Goal: Task Accomplishment & Management: Manage account settings

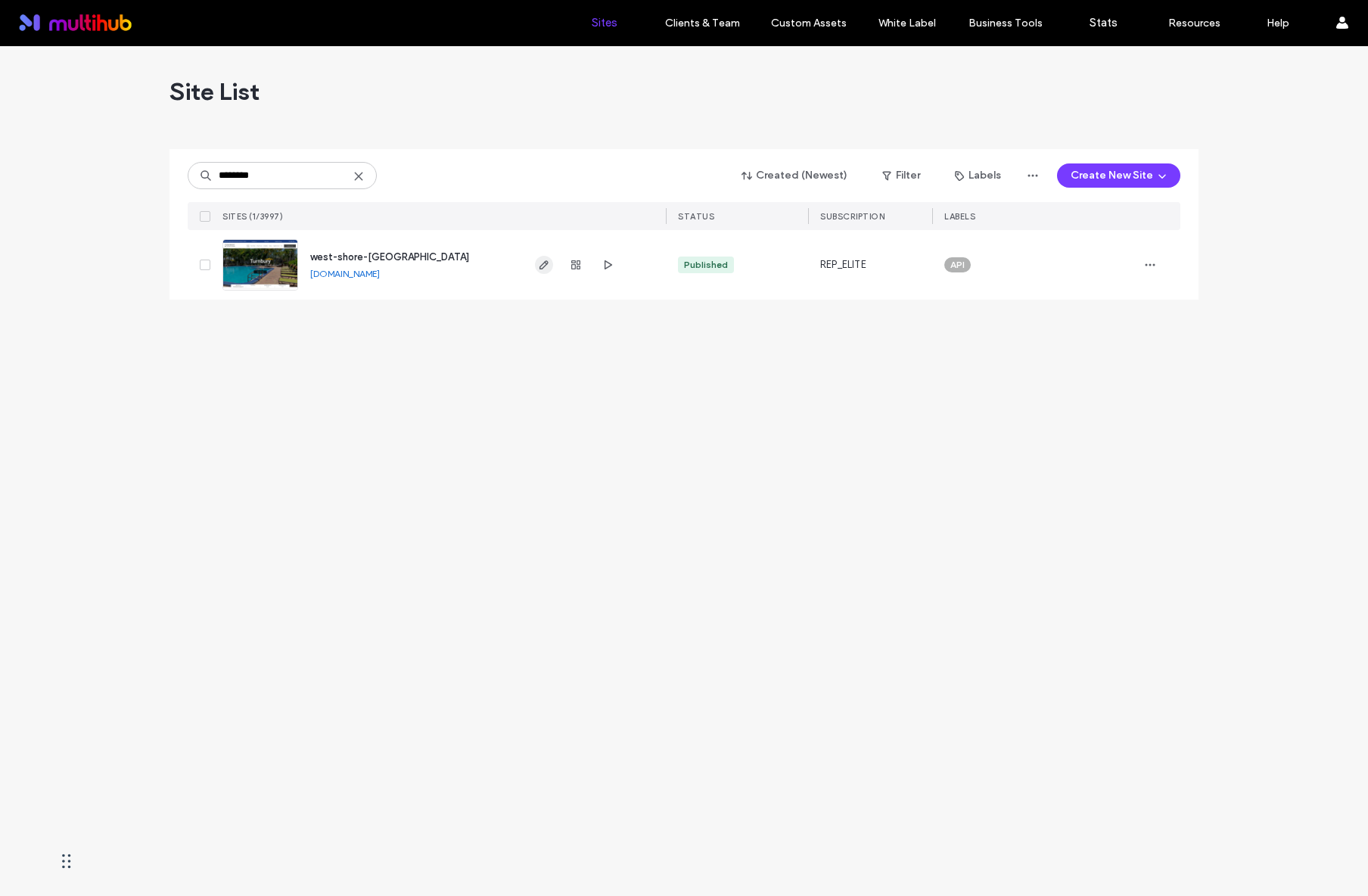
type input "********"
click at [540, 268] on icon "button" at bounding box center [544, 265] width 12 height 12
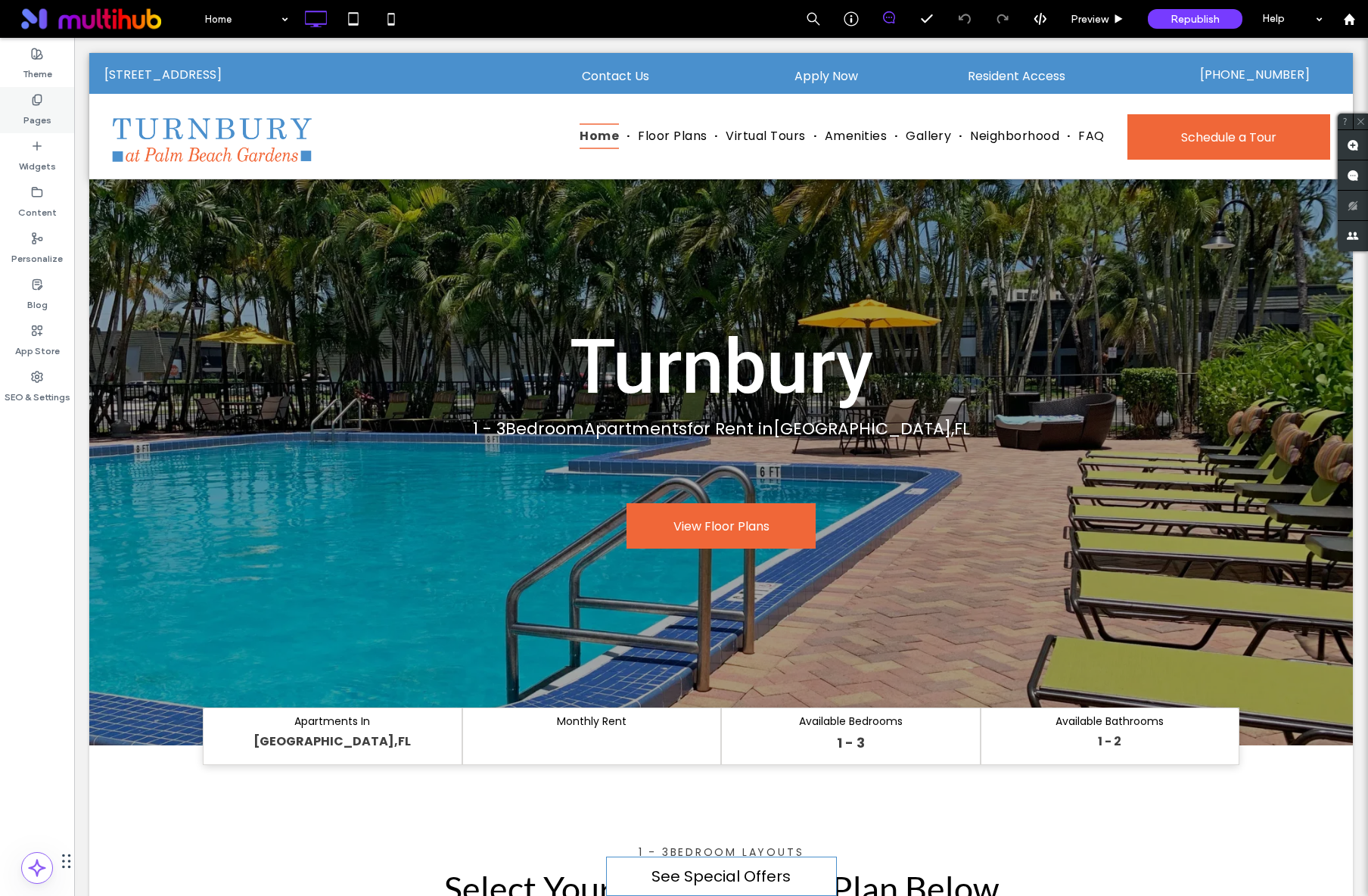
click at [28, 129] on div "Pages" at bounding box center [37, 109] width 74 height 46
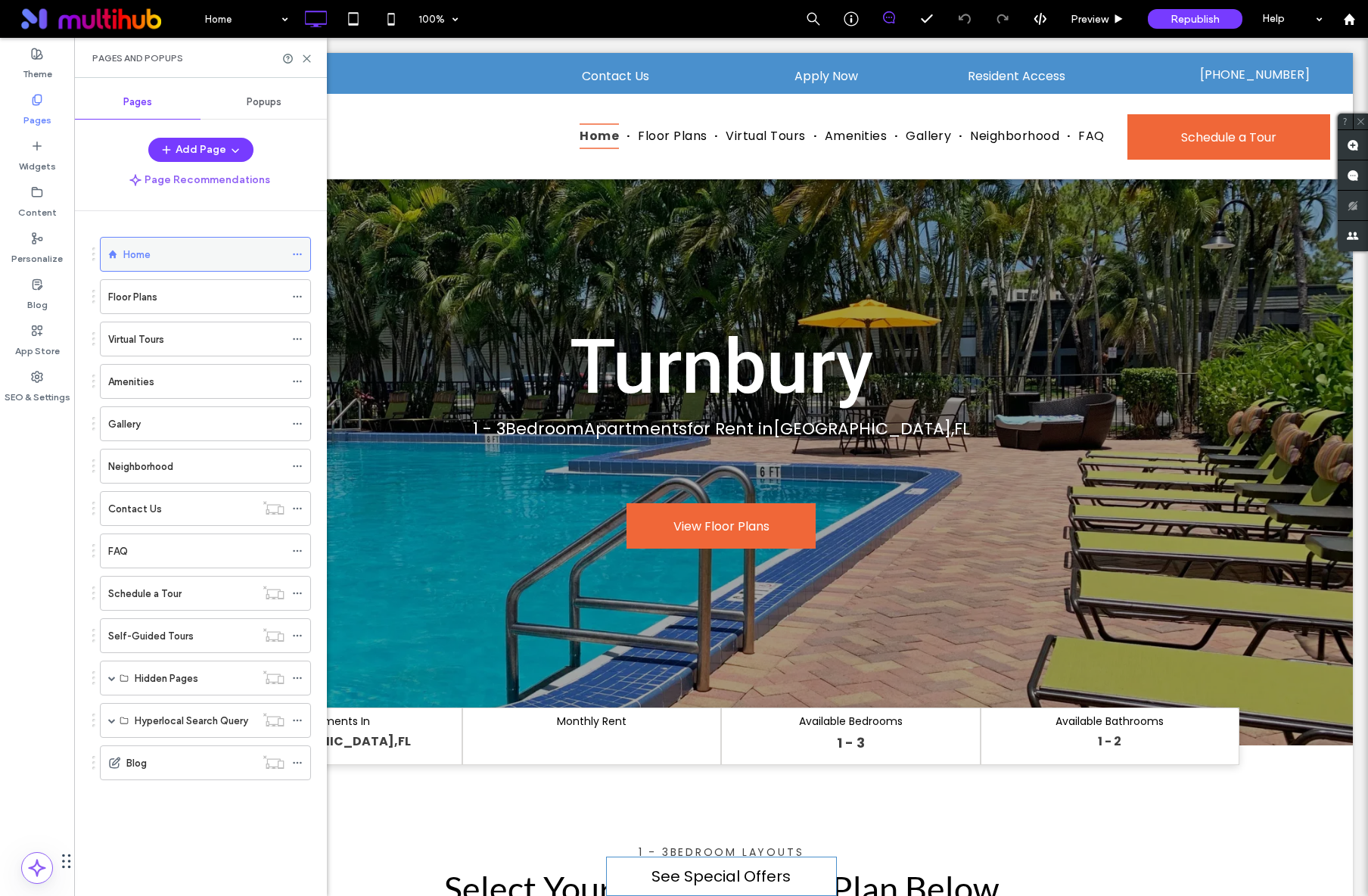
click at [290, 253] on div "Home" at bounding box center [205, 254] width 211 height 35
click at [35, 375] on icon at bounding box center [37, 376] width 12 height 12
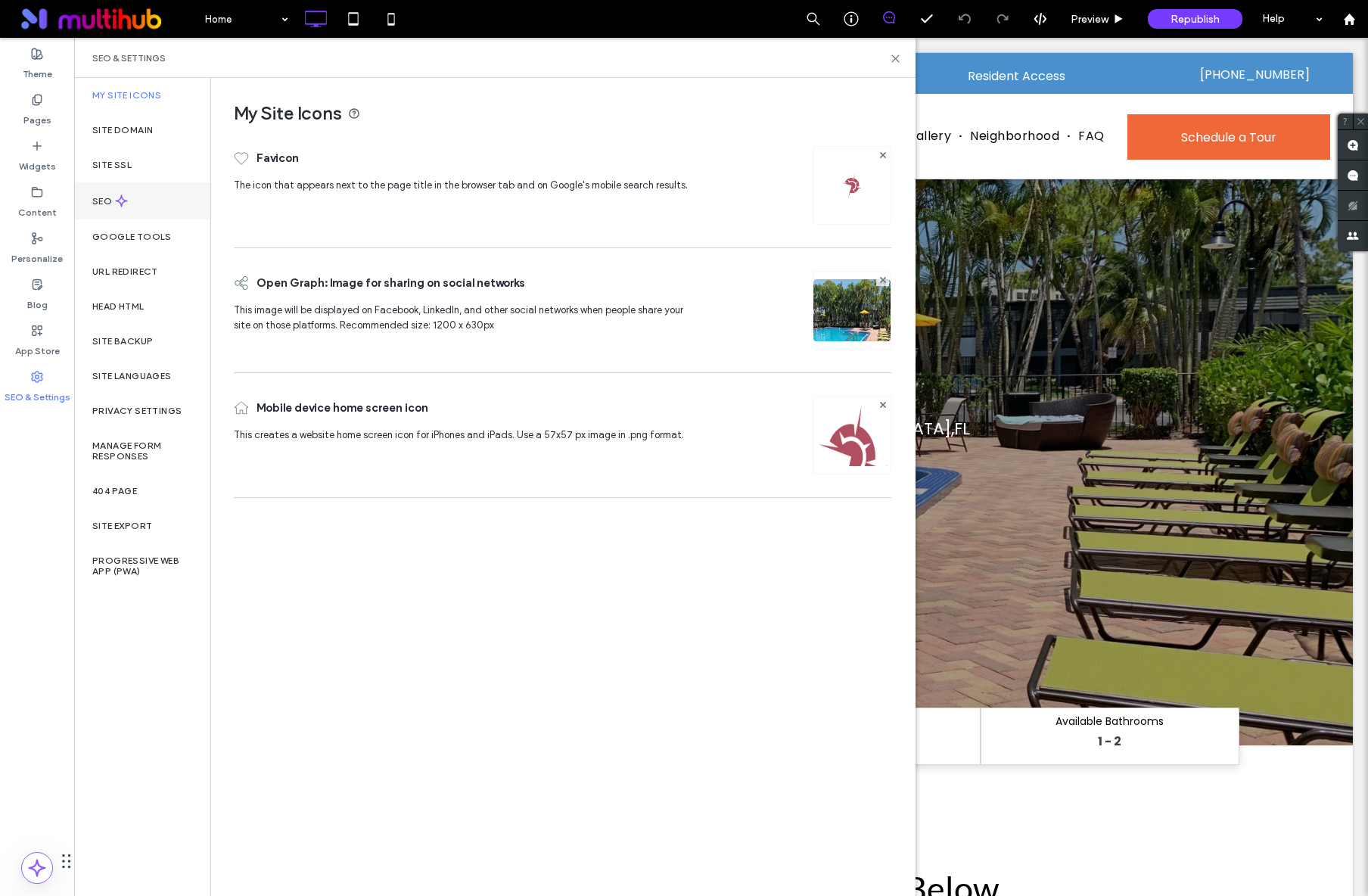
click at [136, 210] on div "SEO" at bounding box center [142, 201] width 136 height 37
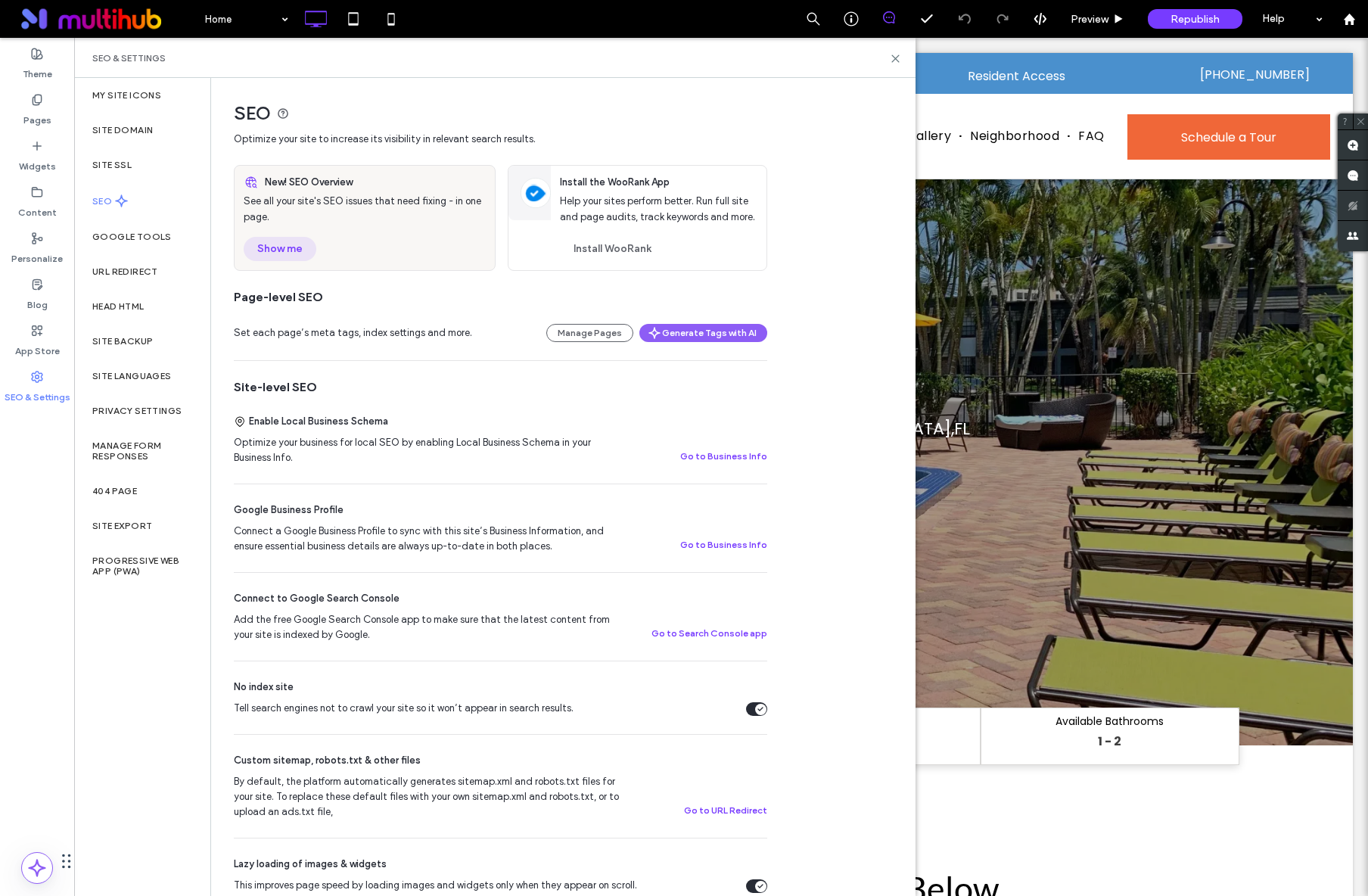
click at [301, 251] on button "Show me" at bounding box center [279, 248] width 72 height 24
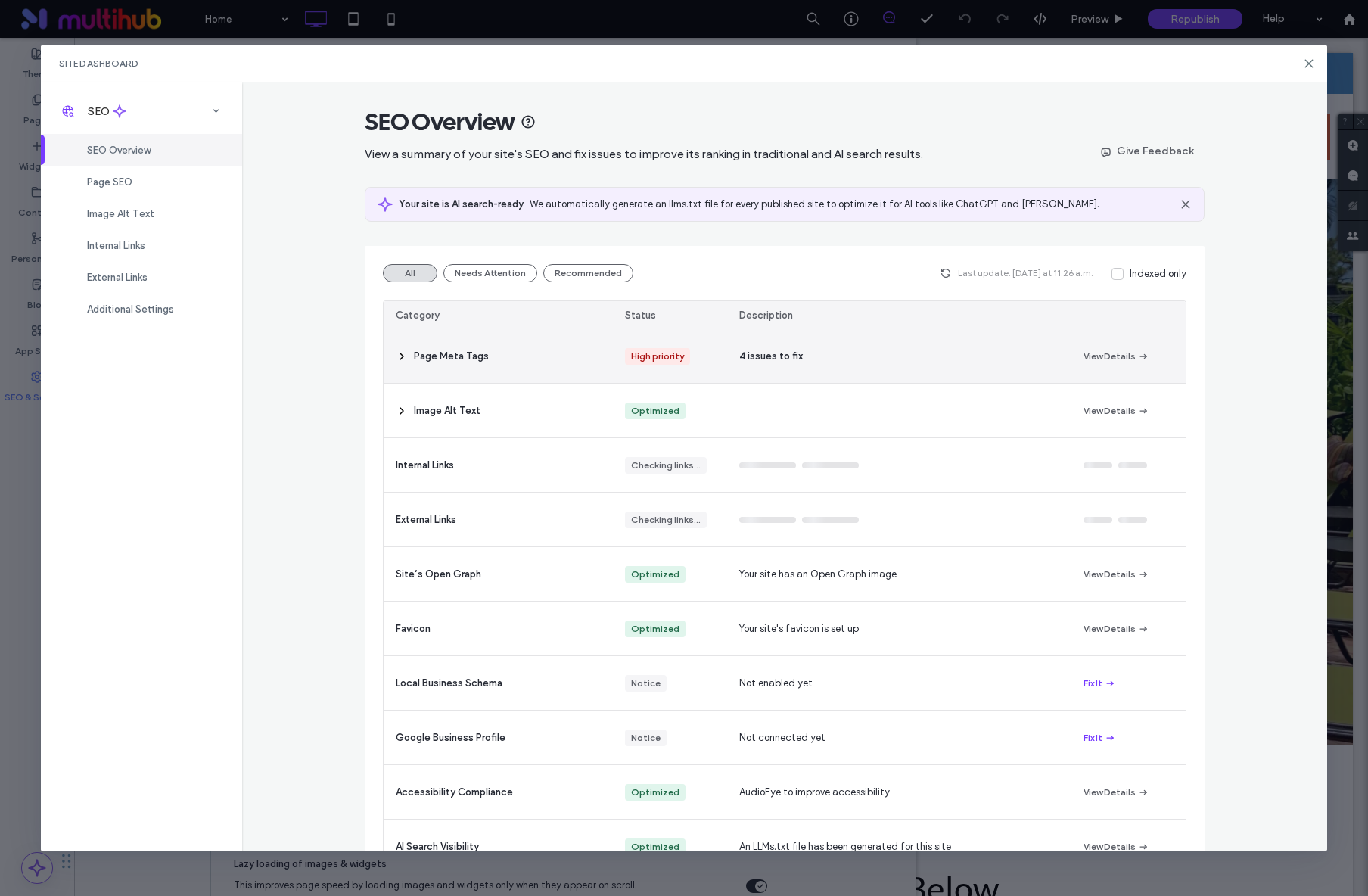
click at [760, 349] on span "4 issues to fix" at bounding box center [770, 356] width 64 height 15
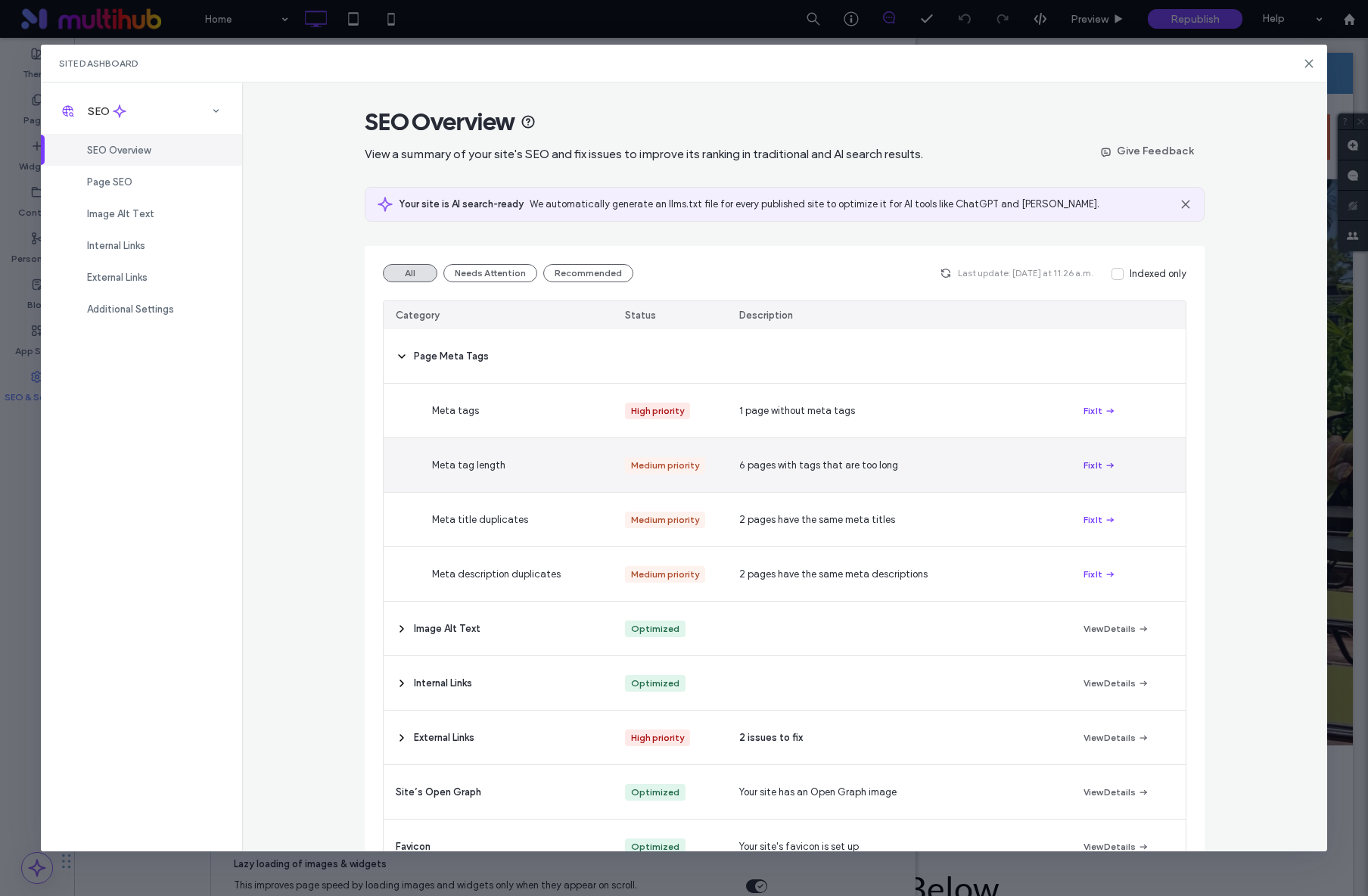
click at [1102, 467] on span "button" at bounding box center [1109, 465] width 14 height 17
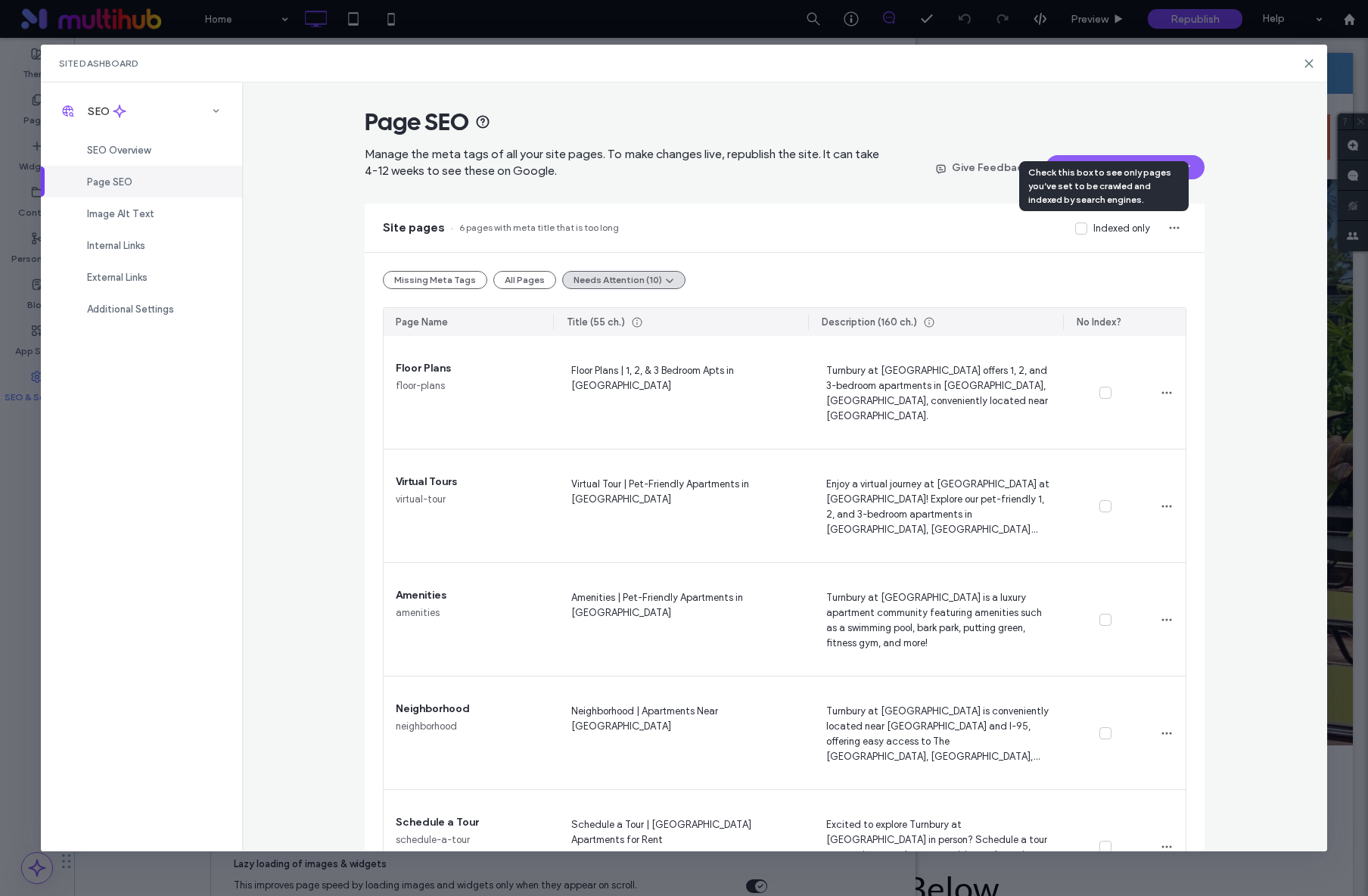
click at [1075, 231] on span at bounding box center [1081, 229] width 12 height 12
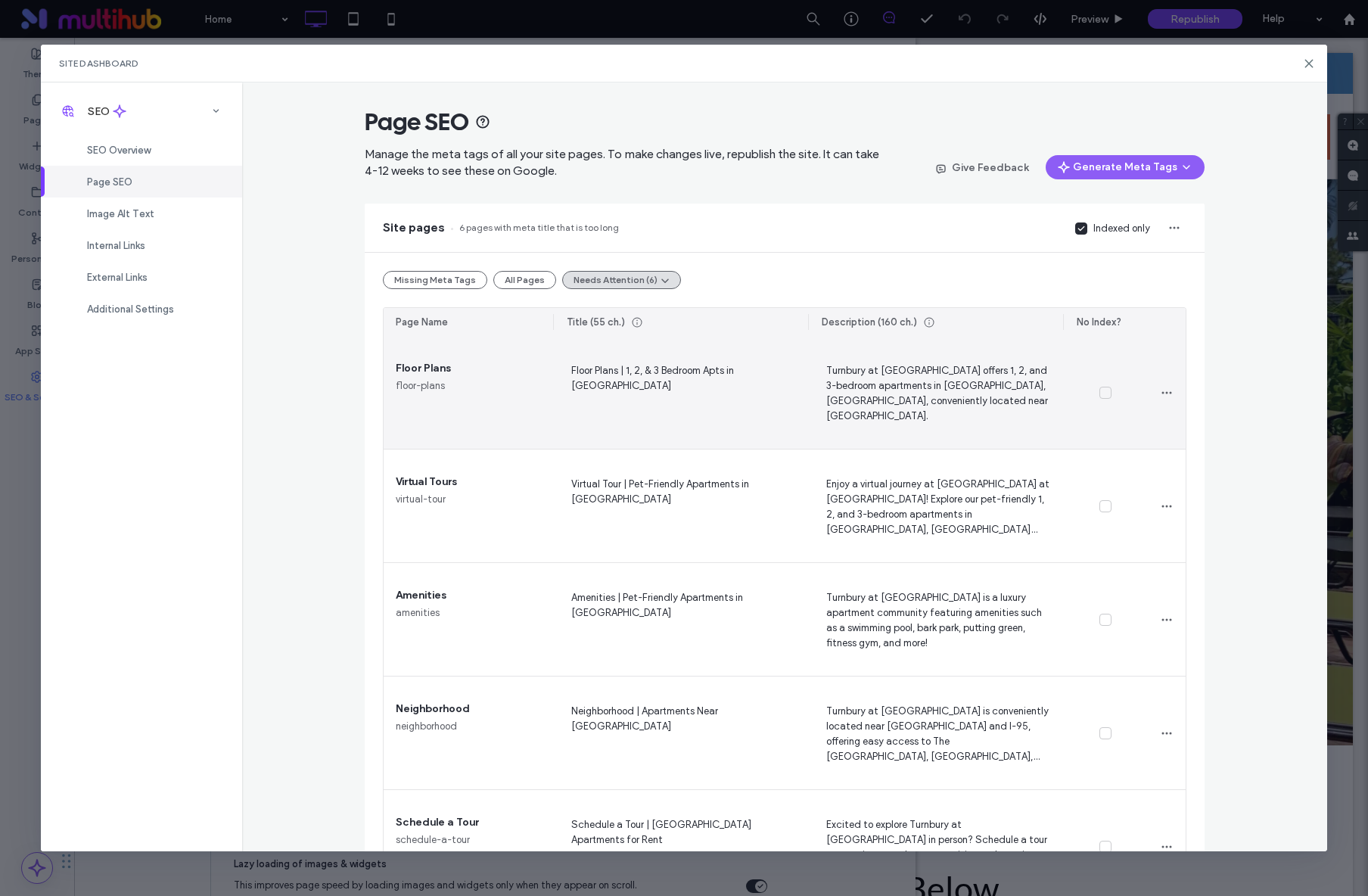
click at [952, 404] on span "Turnbury at Palm Beach Gardens offers 1, 2, and 3-bedroom apartments in Palm Be…" at bounding box center [935, 392] width 231 height 62
click at [728, 374] on span "Floor Plans | 1, 2, & 3 Bedroom Apts in Palm Beach Gardens" at bounding box center [680, 392] width 231 height 62
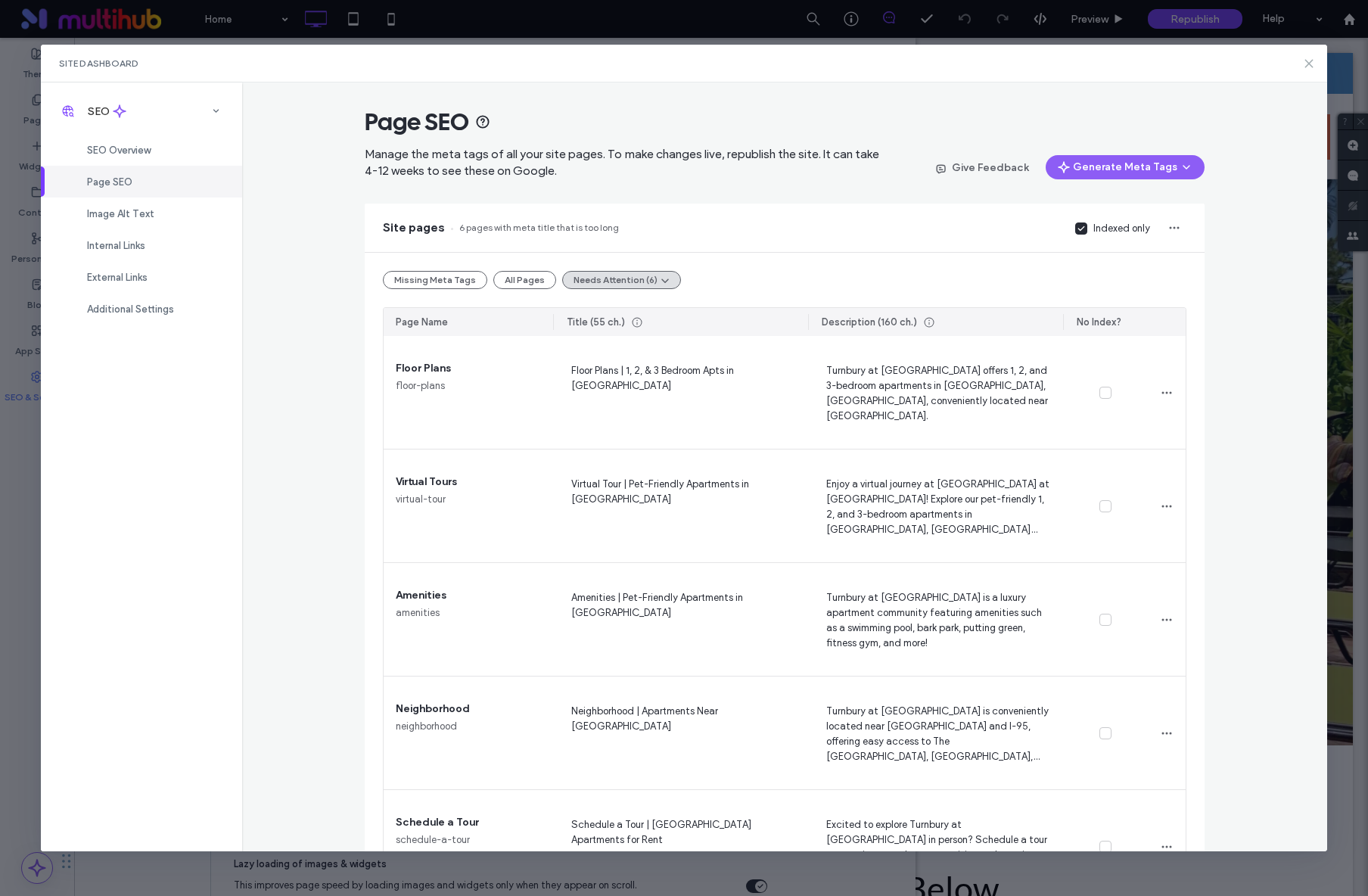
click at [1310, 65] on use at bounding box center [1308, 63] width 7 height 7
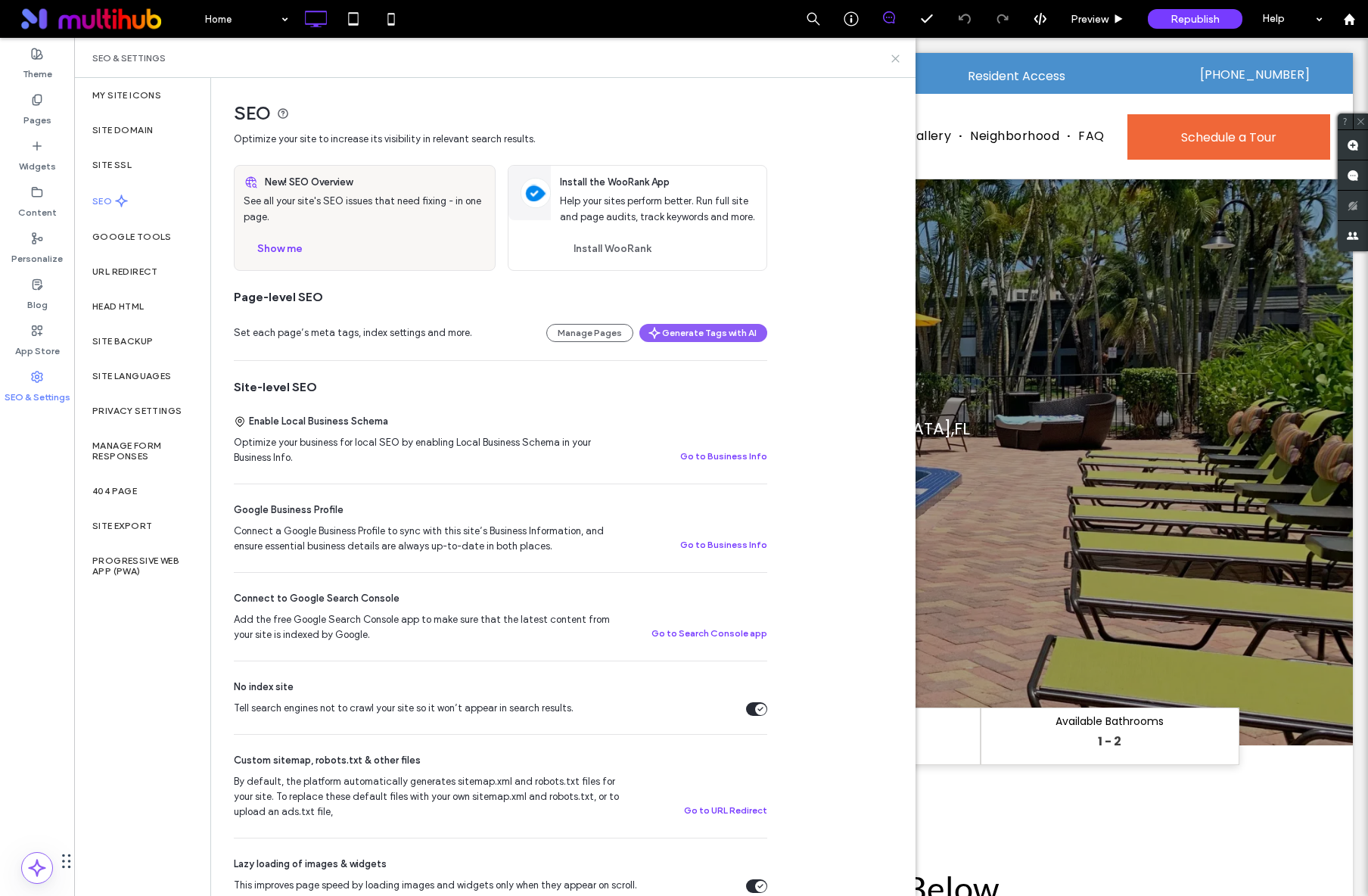
click at [900, 63] on icon at bounding box center [896, 59] width 12 height 12
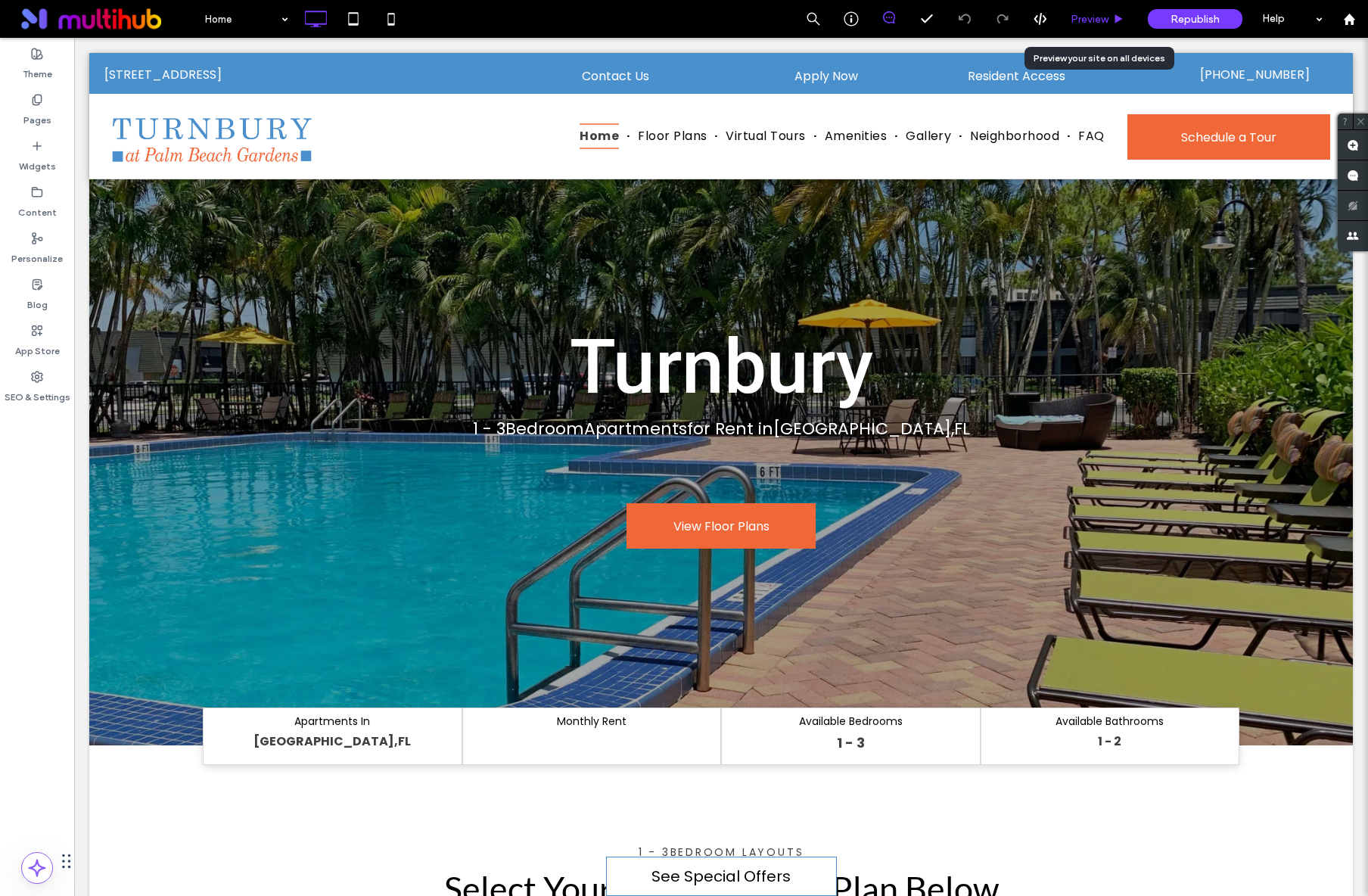
click at [1119, 8] on div "Preview" at bounding box center [1097, 19] width 77 height 38
